Goal: Transaction & Acquisition: Subscribe to service/newsletter

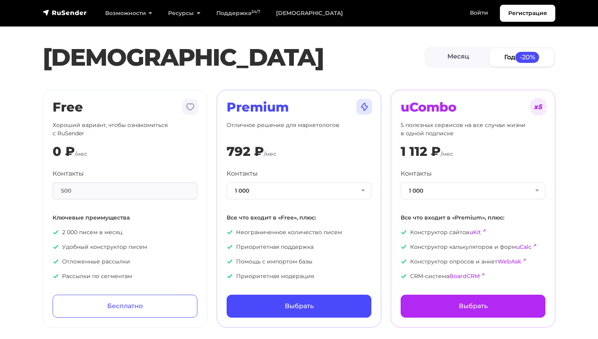
click at [129, 145] on div "0 ₽ /мес" at bounding box center [125, 151] width 145 height 15
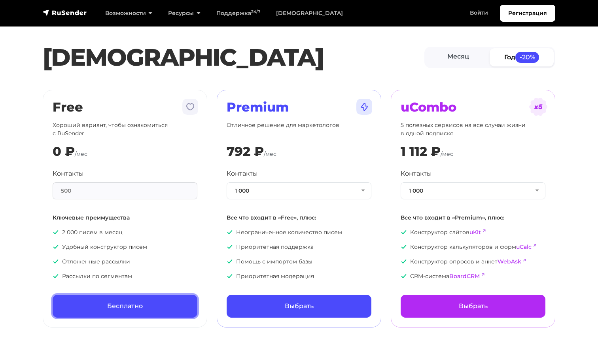
click at [123, 310] on link "Бесплатно" at bounding box center [125, 306] width 145 height 23
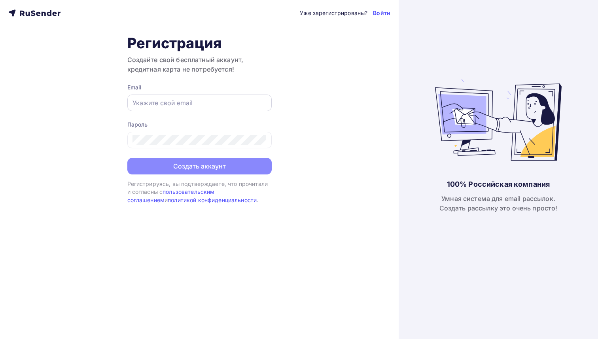
click at [215, 106] on input "text" at bounding box center [200, 102] width 134 height 9
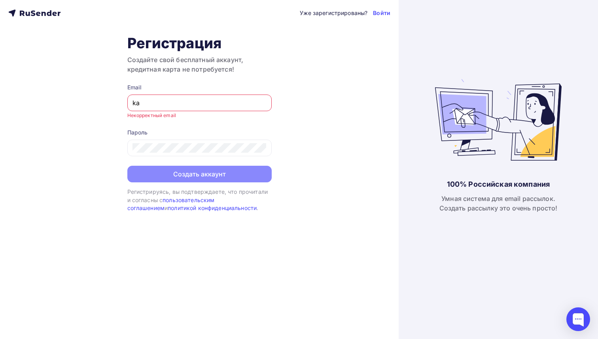
type input "k"
click at [208, 103] on input "text" at bounding box center [200, 102] width 134 height 9
type input "д"
type input "л"
type input "l"
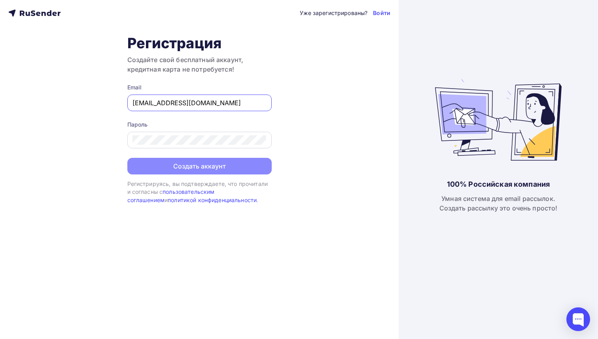
type input "kate.kvit015@gmail.com"
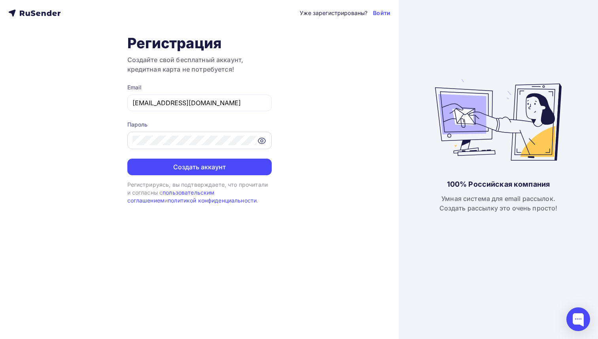
click at [261, 142] on icon at bounding box center [261, 141] width 2 height 2
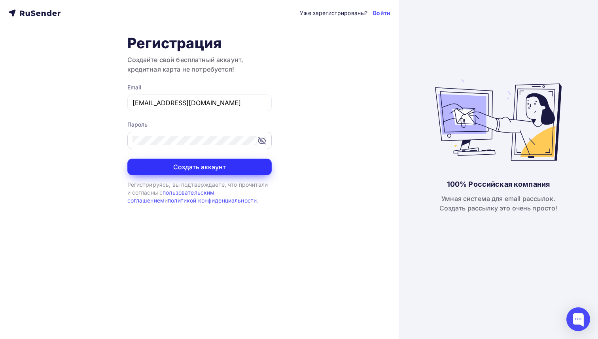
click at [240, 168] on button "Создать аккаунт" at bounding box center [199, 167] width 144 height 17
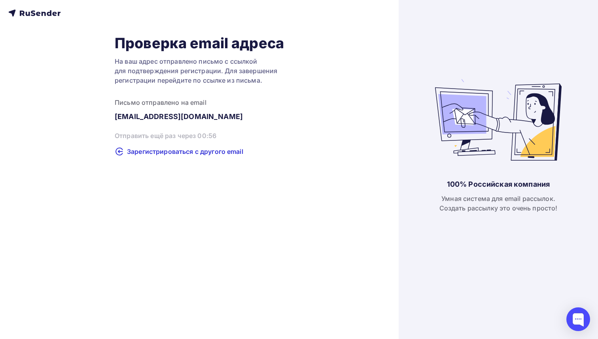
click at [281, 166] on div "Проверка email адреса На ваш адрес отправлено письмо с ссылкой для подтверждени…" at bounding box center [199, 169] width 399 height 339
click at [172, 137] on div "Отправить повторно" at bounding box center [199, 136] width 169 height 10
click at [183, 152] on span "Зарегистрироваться с другого email" at bounding box center [185, 152] width 116 height 9
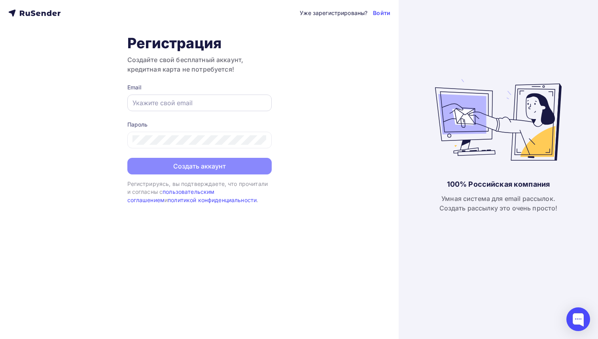
click at [191, 95] on div at bounding box center [199, 103] width 144 height 17
click at [183, 105] on input "text" at bounding box center [200, 102] width 134 height 9
paste input ""vydrenkovaekaterina@yandex.ru" <vydrenkovaekaterina@yandex.ru>"
type input ""vydrenkovaekaterina@yandex.ru" <vydrenkovaekaterina@yandex.ru>"
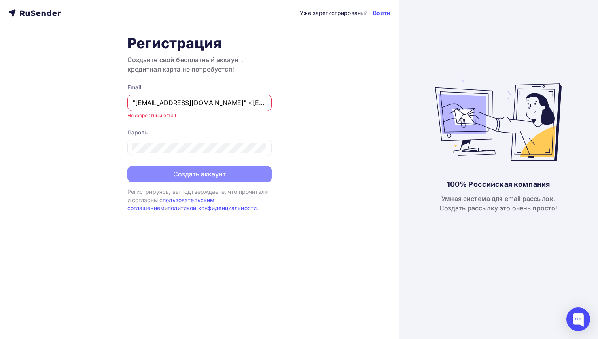
scroll to position [0, 78]
click at [163, 104] on input ""vydrenkovaekaterina@yandex.ru" <vydrenkovaekaterina@yandex.ru>" at bounding box center [200, 102] width 134 height 9
drag, startPoint x: 166, startPoint y: 104, endPoint x: 259, endPoint y: 103, distance: 93.3
click at [259, 103] on input ""vydrenkovaekaterina@yandex.ru" <vydrenkovaekaterina@yandex.ru>" at bounding box center [200, 102] width 134 height 9
drag, startPoint x: 263, startPoint y: 103, endPoint x: 165, endPoint y: 105, distance: 98.1
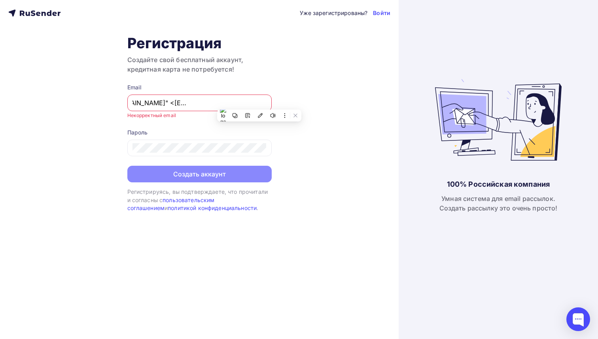
click at [165, 105] on input ""vydrenkovaekaterina@yandex.ru" <vydrenkovaekaterina@yandex.ru>" at bounding box center [200, 102] width 134 height 9
paste input "vydrenkovaekaterina@yandex.ru"
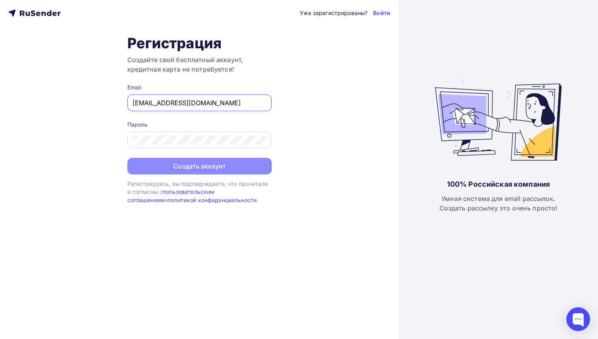
type input "vydrenkovaekaterina@yandex.ru"
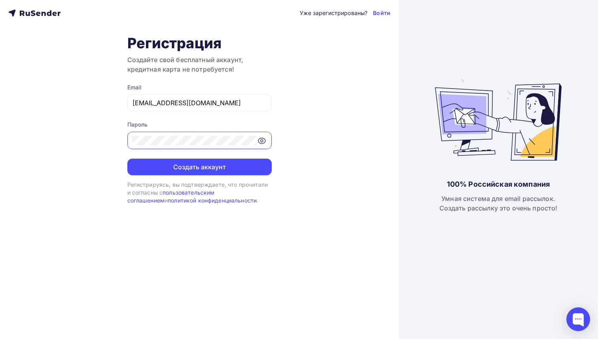
click at [127, 159] on button "Создать аккаунт" at bounding box center [199, 167] width 144 height 17
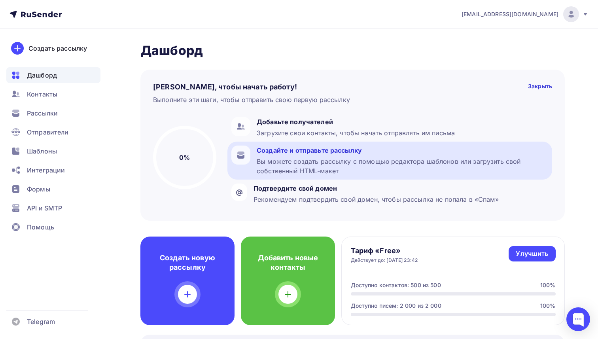
click at [357, 167] on div "Вы можете создать рассылку с помощью редактора шаблонов или загрузить свой собс…" at bounding box center [403, 166] width 292 height 19
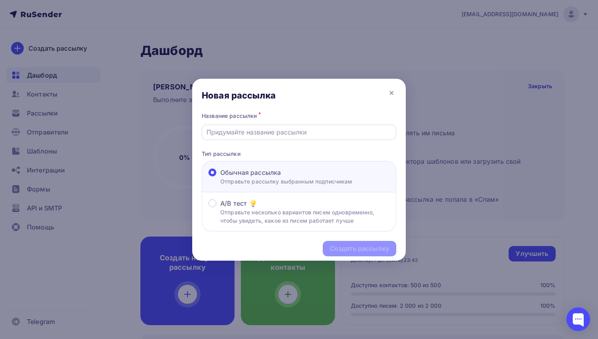
click at [312, 137] on div at bounding box center [299, 132] width 195 height 15
click at [293, 130] on input "text" at bounding box center [299, 131] width 186 height 9
type input "MineVision_registration"
click at [358, 250] on div "Создать рассылку" at bounding box center [359, 248] width 59 height 9
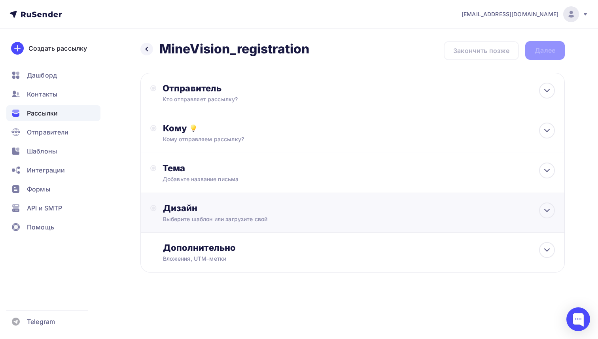
click at [274, 214] on div "Дизайн" at bounding box center [359, 208] width 392 height 11
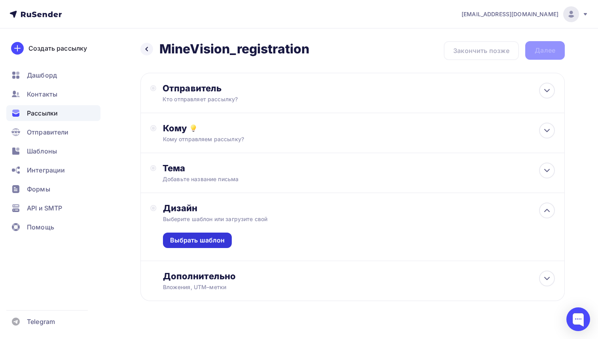
click at [210, 242] on div "Выбрать шаблон" at bounding box center [197, 240] width 55 height 9
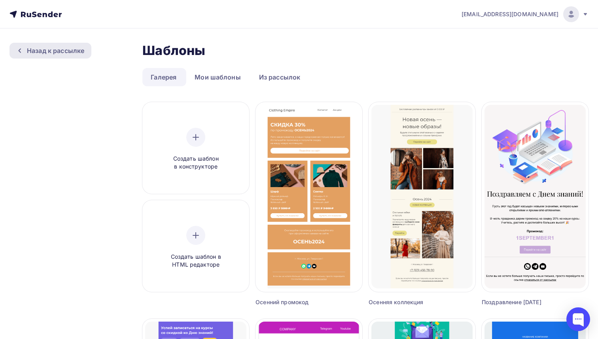
click at [61, 52] on div "Назад к рассылке" at bounding box center [55, 50] width 57 height 9
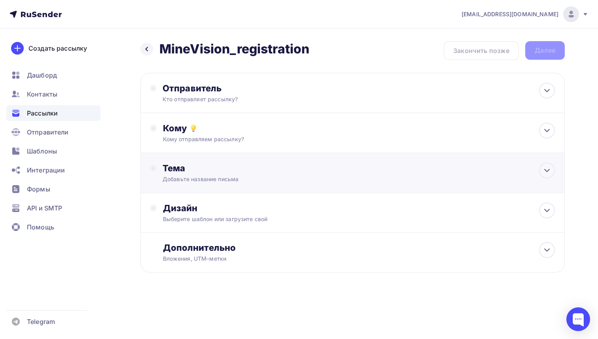
click at [299, 187] on div "Тема Добавьте название письма Тема * Рекомендуем использовать не более 150 симв…" at bounding box center [352, 173] width 424 height 40
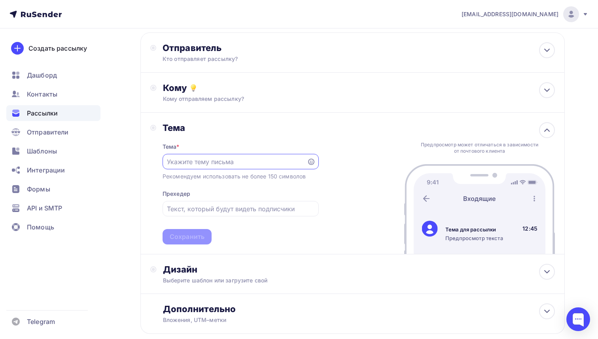
scroll to position [41, 0]
drag, startPoint x: 163, startPoint y: 128, endPoint x: 310, endPoint y: 224, distance: 176.6
click at [310, 224] on div "Тема Тема * Рекомендуем использовать не более 150 символов Прехедер Сохранить" at bounding box center [241, 183] width 156 height 122
copy div "Тема Тема * Рекомендуем использовать не более 150 символов Прехедер"
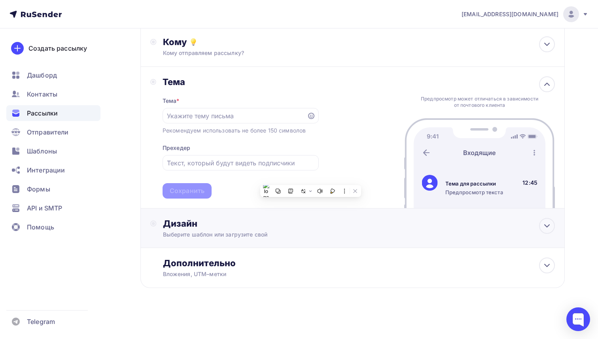
click at [248, 220] on div "Дизайн" at bounding box center [359, 223] width 392 height 11
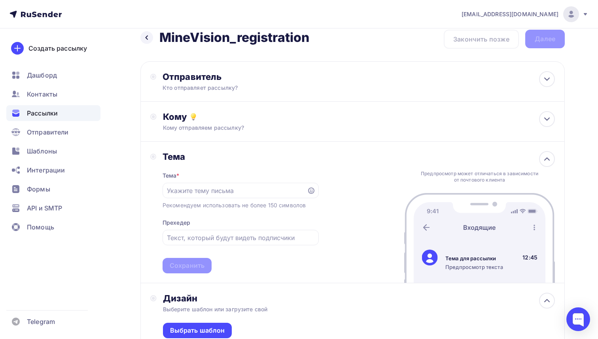
scroll to position [10, 0]
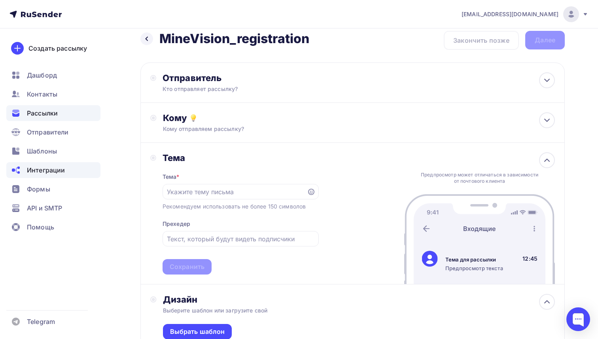
click at [62, 172] on span "Интеграции" at bounding box center [46, 169] width 38 height 9
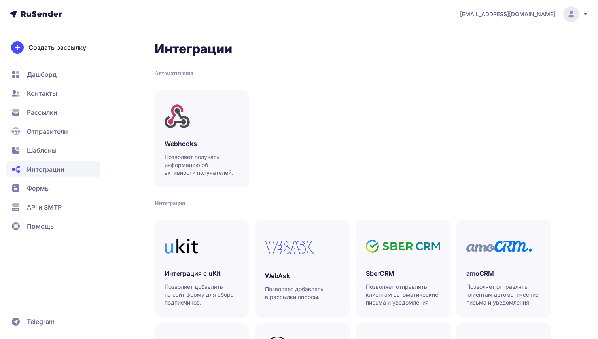
click at [50, 210] on span "API и SMTP" at bounding box center [44, 207] width 35 height 9
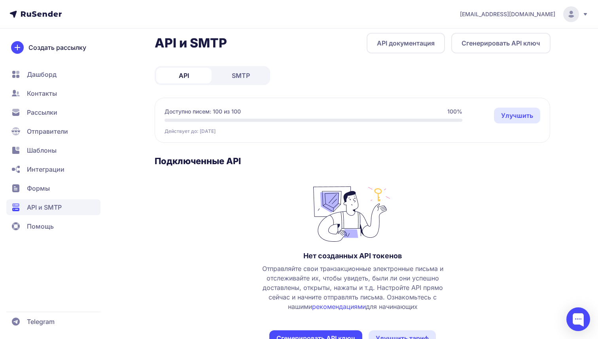
scroll to position [10, 0]
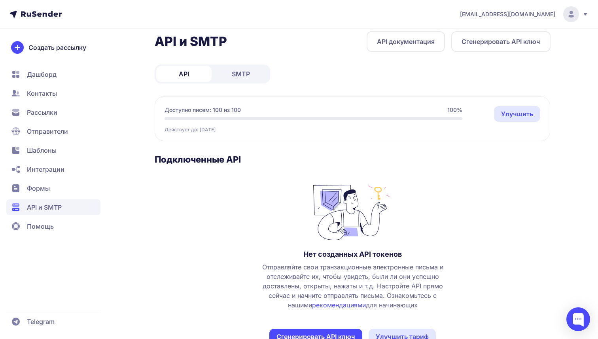
click at [240, 78] on span "SMTP" at bounding box center [241, 73] width 18 height 9
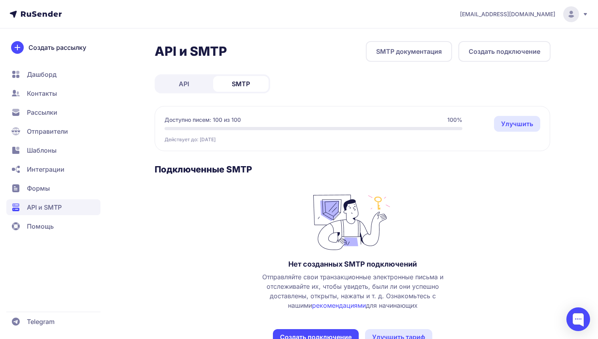
click at [194, 91] on link "API" at bounding box center [183, 84] width 55 height 16
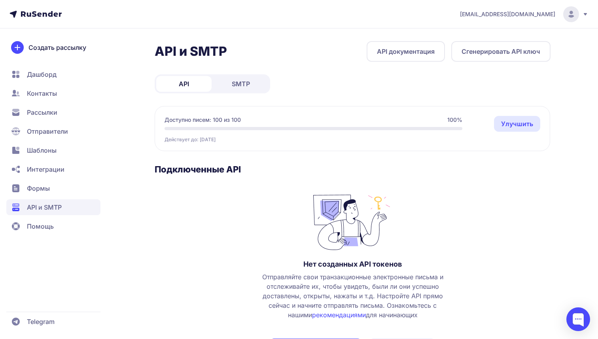
click at [421, 52] on link "API документация" at bounding box center [406, 51] width 78 height 21
click at [404, 56] on link "API документация" at bounding box center [406, 51] width 78 height 21
click at [411, 55] on link "API документация" at bounding box center [406, 51] width 78 height 21
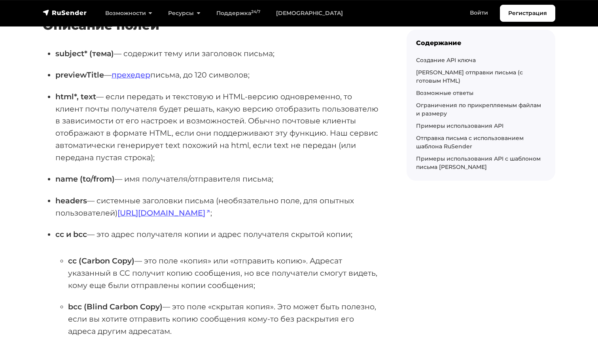
scroll to position [757, 0]
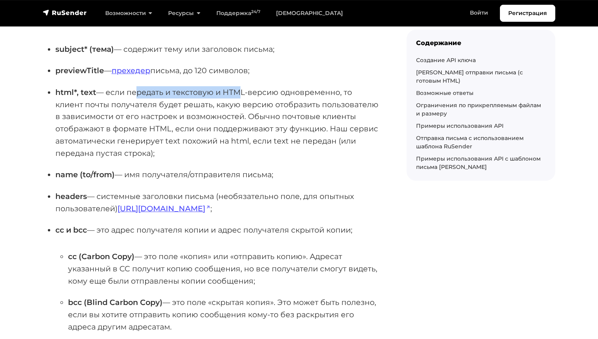
drag, startPoint x: 130, startPoint y: 94, endPoint x: 229, endPoint y: 93, distance: 99.3
click at [229, 93] on p "html*, text — если передать и текстовую и HTML-версию одновременно, то клиент п…" at bounding box center [218, 122] width 326 height 73
click at [216, 91] on p "html*, text — если передать и текстовую и HTML-версию одновременно, то клиент п…" at bounding box center [218, 122] width 326 height 73
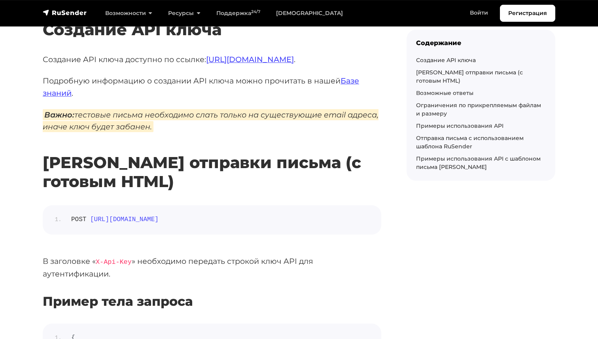
scroll to position [4, 0]
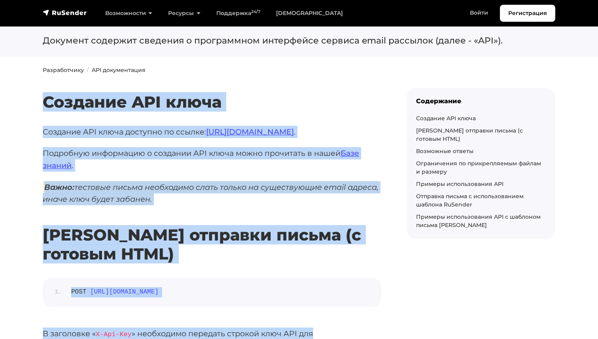
drag, startPoint x: 36, startPoint y: 138, endPoint x: 346, endPoint y: 339, distance: 369.6
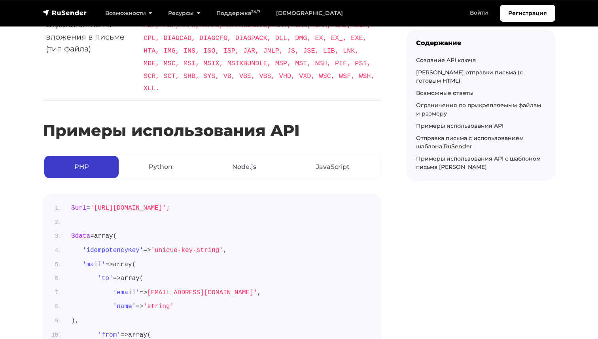
scroll to position [2935, 0]
click at [227, 163] on link "Node.js" at bounding box center [245, 166] width 84 height 22
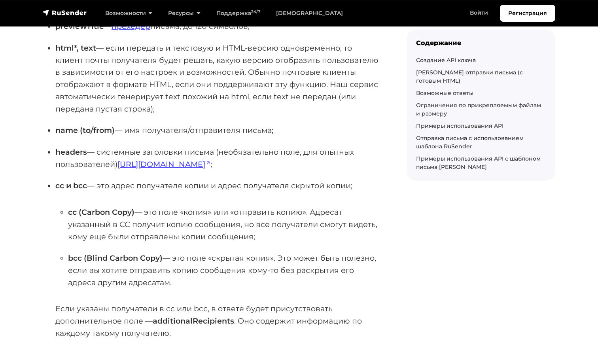
scroll to position [0, 0]
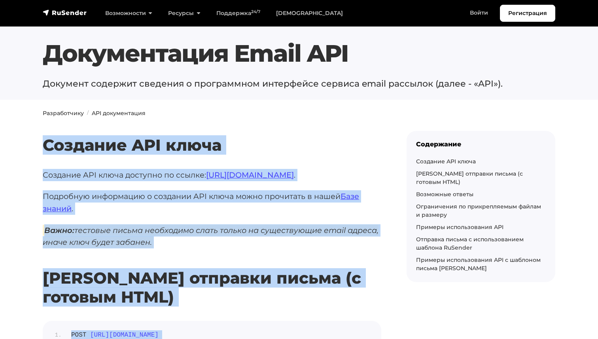
drag, startPoint x: 240, startPoint y: 247, endPoint x: 26, endPoint y: 131, distance: 243.4
copy div "Создание API ключа Создание API ключа доступно по ссылке: https://beta.rusender…"
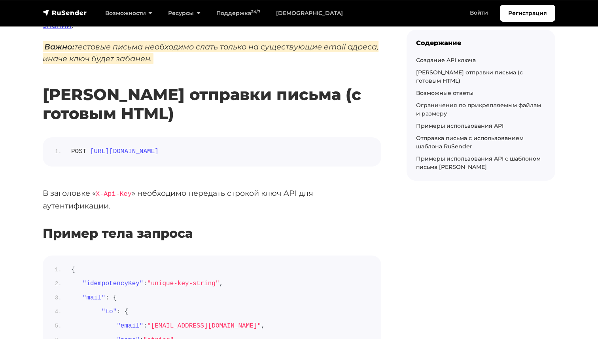
scroll to position [170, 0]
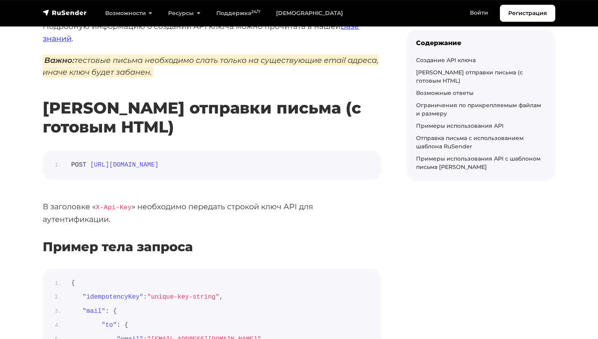
drag, startPoint x: 310, startPoint y: 167, endPoint x: 68, endPoint y: 167, distance: 241.3
click at [68, 167] on li "POST [URL][DOMAIN_NAME]" at bounding box center [218, 165] width 307 height 10
copy span "POST [URL][DOMAIN_NAME]"
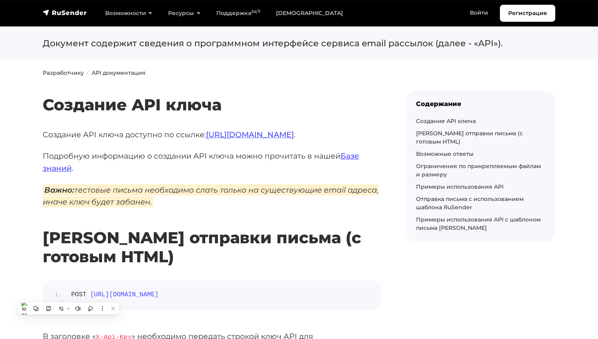
scroll to position [22, 0]
